Goal: Understand process/instructions: Learn about a topic

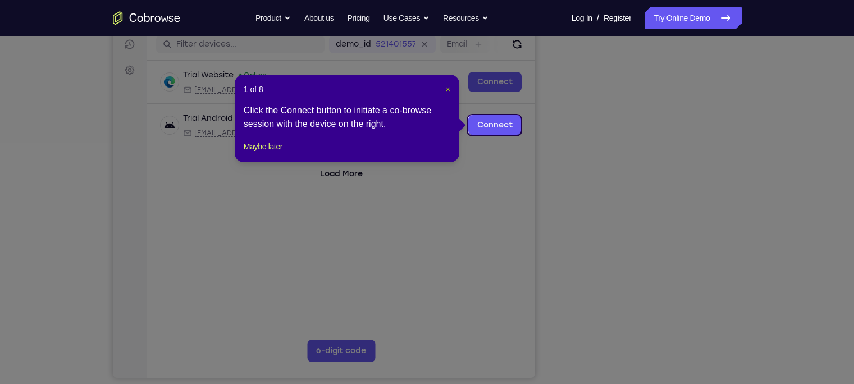
click at [447, 87] on span "×" at bounding box center [448, 89] width 4 height 9
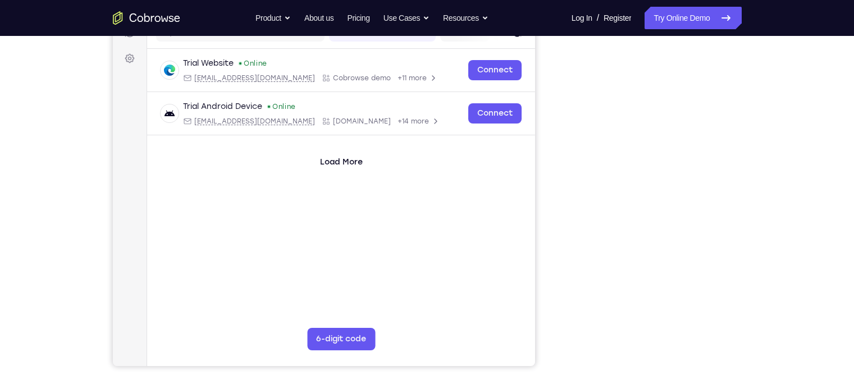
scroll to position [155, 0]
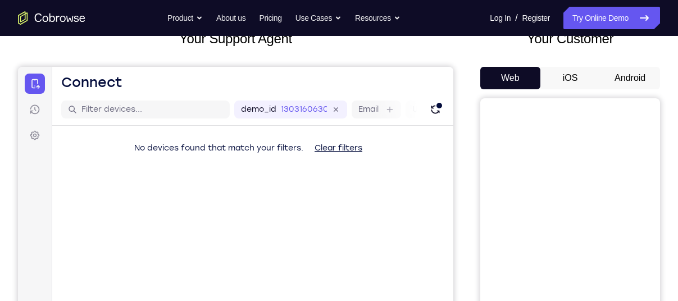
scroll to position [75, 0]
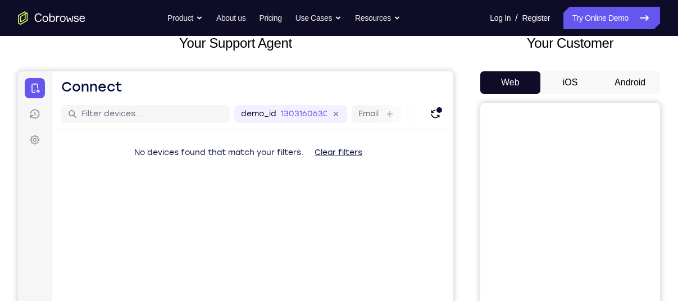
click at [642, 77] on button "Android" at bounding box center [630, 82] width 60 height 22
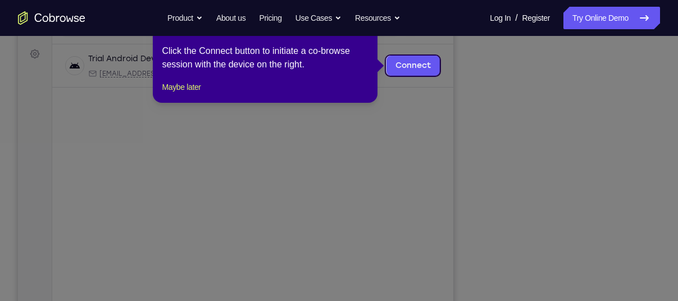
click at [429, 118] on icon at bounding box center [343, 150] width 686 height 301
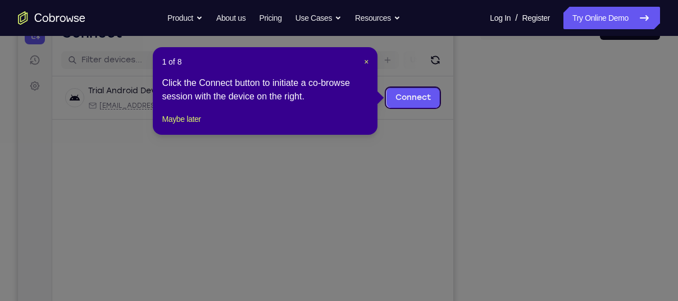
scroll to position [128, 0]
click at [365, 61] on span "×" at bounding box center [366, 62] width 4 height 9
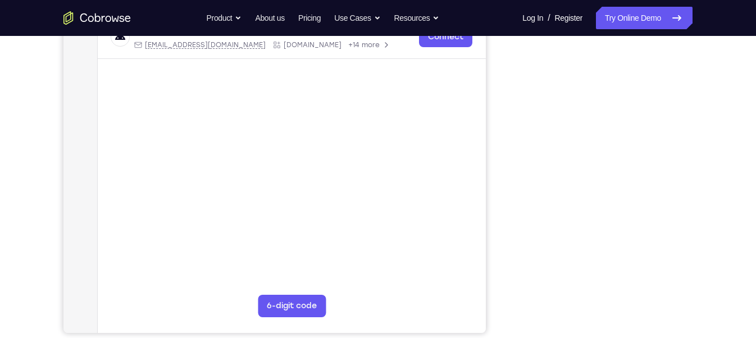
scroll to position [182, 0]
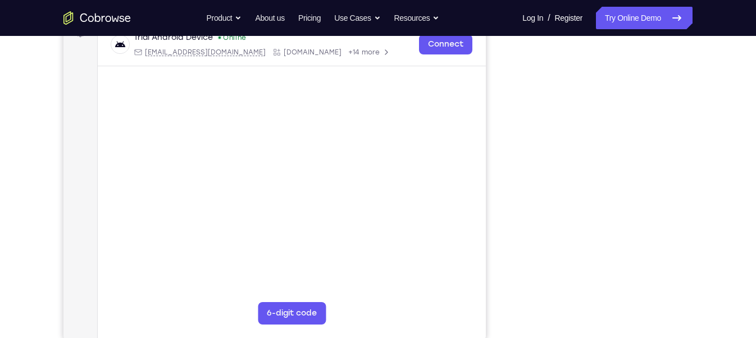
drag, startPoint x: 413, startPoint y: 52, endPoint x: 708, endPoint y: 219, distance: 338.6
click at [677, 219] on div "Your Support Agent Your Customer Web iOS Android Next Steps We’d be happy to gi…" at bounding box center [378, 224] width 719 height 740
drag, startPoint x: 683, startPoint y: 222, endPoint x: 722, endPoint y: 198, distance: 46.3
click at [677, 198] on div "Your Support Agent Your Customer Web iOS Android Next Steps We’d be happy to gi…" at bounding box center [378, 224] width 719 height 740
drag, startPoint x: 685, startPoint y: 204, endPoint x: 740, endPoint y: 169, distance: 64.9
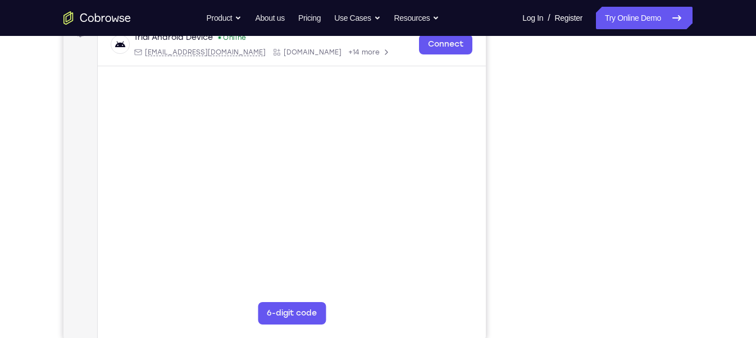
click at [677, 169] on div "Your Support Agent Your Customer Web iOS Android Next Steps We’d be happy to gi…" at bounding box center [378, 224] width 756 height 740
drag, startPoint x: 707, startPoint y: 143, endPoint x: 702, endPoint y: 188, distance: 45.1
click at [677, 188] on div "Your Support Agent Your Customer Web iOS Android Next Steps We’d be happy to gi…" at bounding box center [378, 224] width 719 height 740
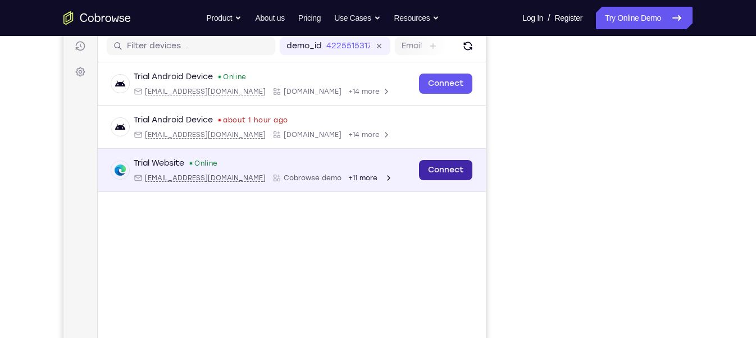
scroll to position [146, 0]
